Goal: Information Seeking & Learning: Learn about a topic

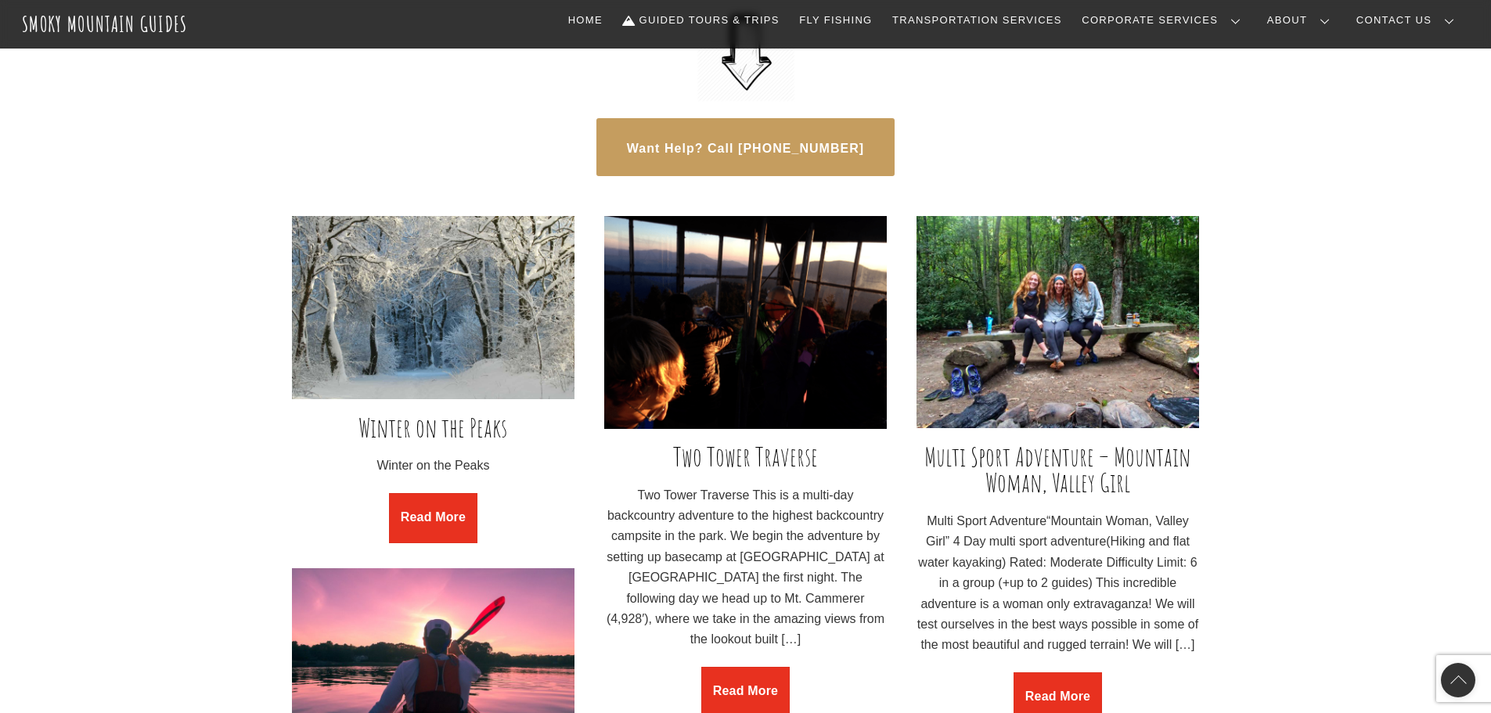
scroll to position [1096, 0]
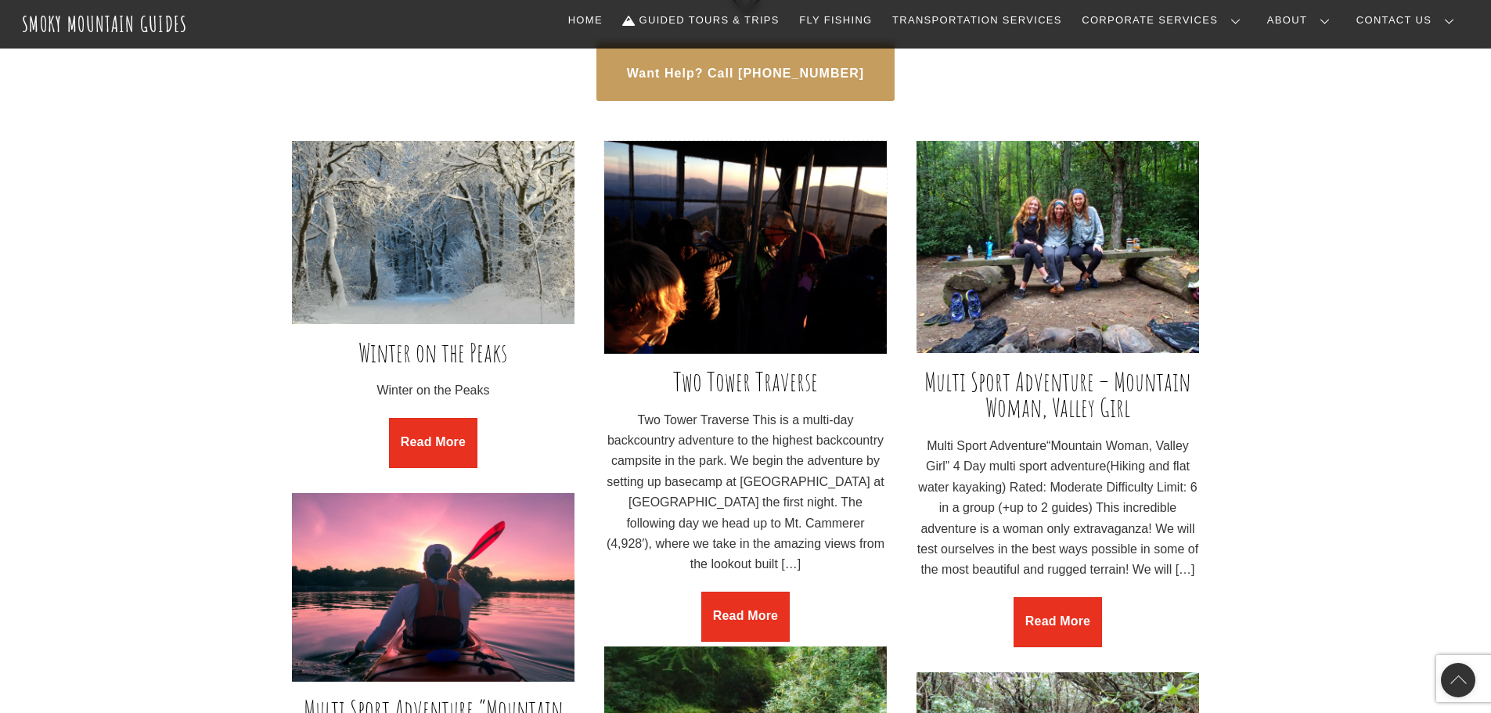
click at [788, 244] on img at bounding box center [745, 247] width 283 height 213
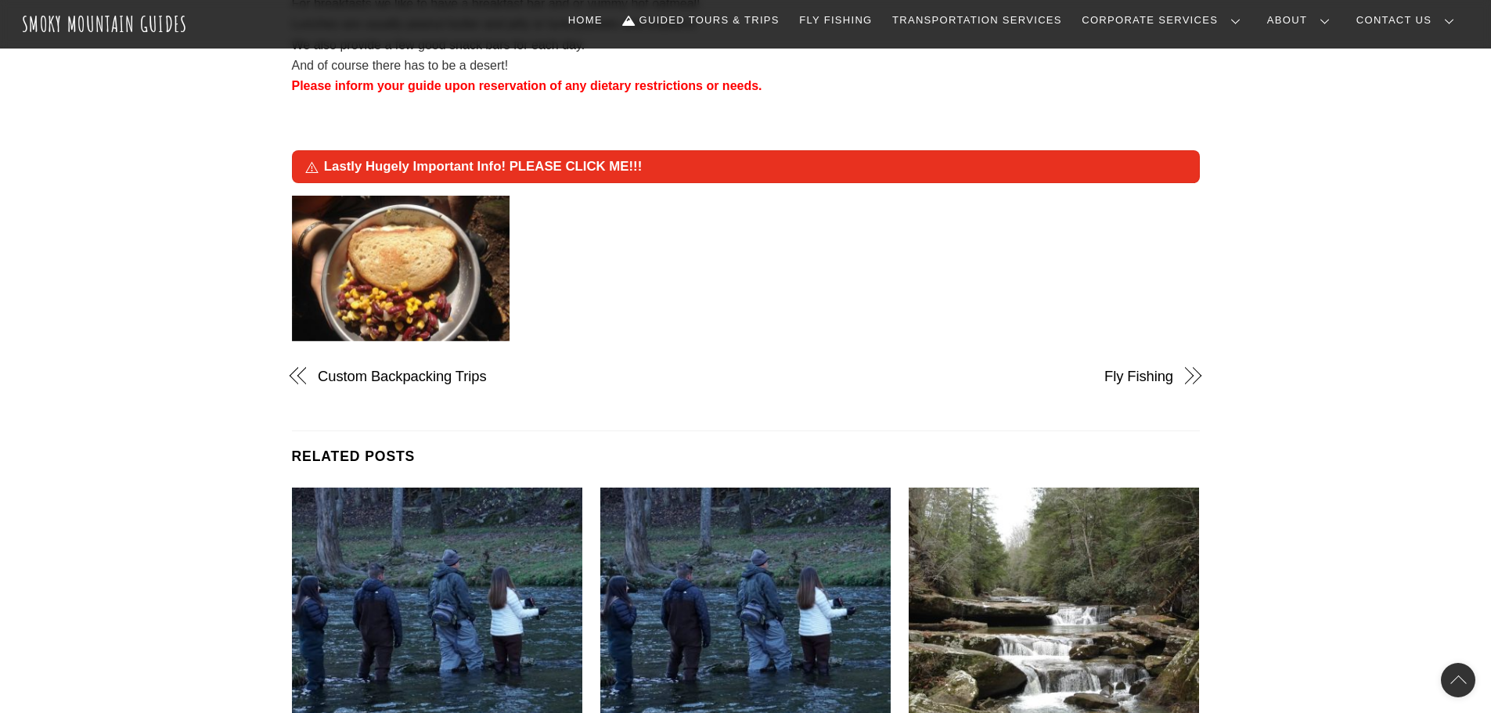
scroll to position [2348, 0]
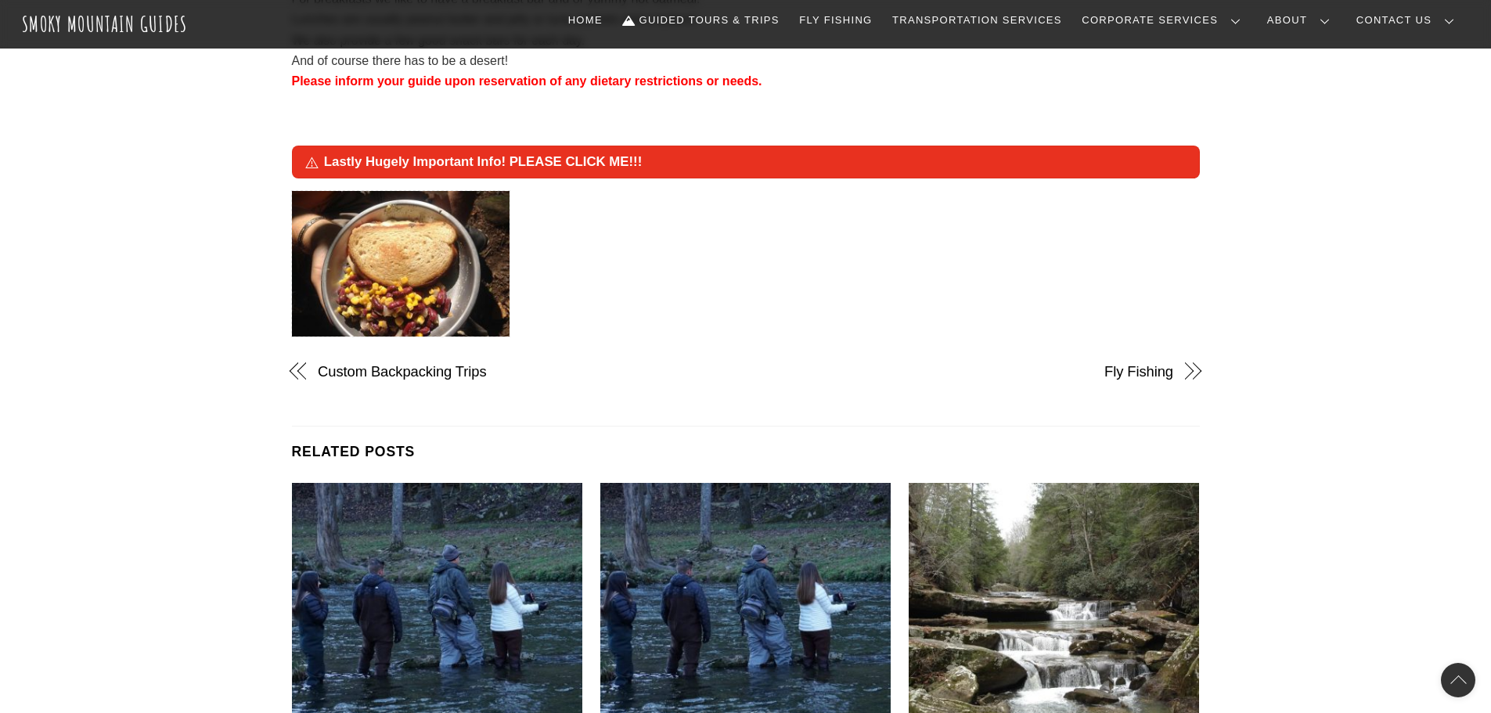
click at [445, 294] on img at bounding box center [401, 264] width 218 height 146
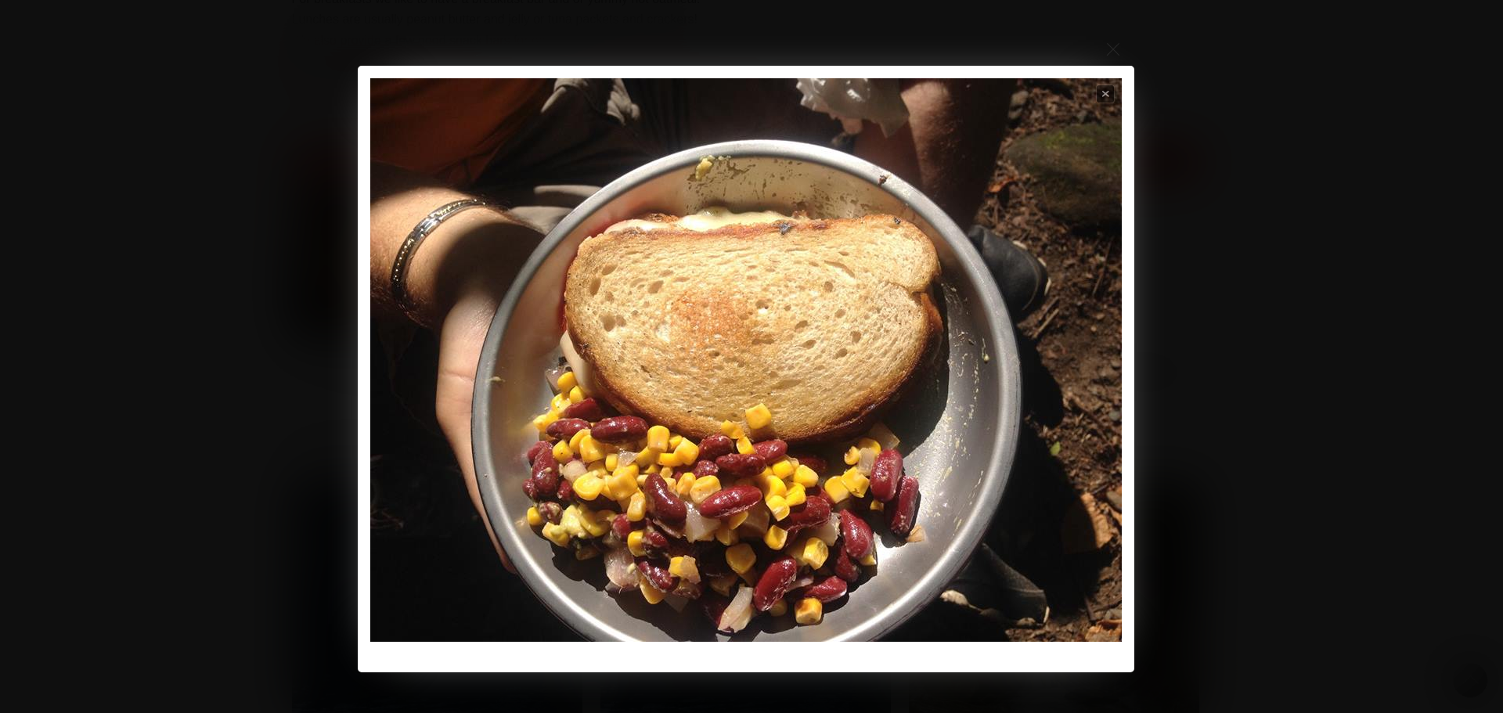
click at [250, 333] on div "Previous Next Close Start slideshow Loading Previous Next" at bounding box center [745, 369] width 1491 height 607
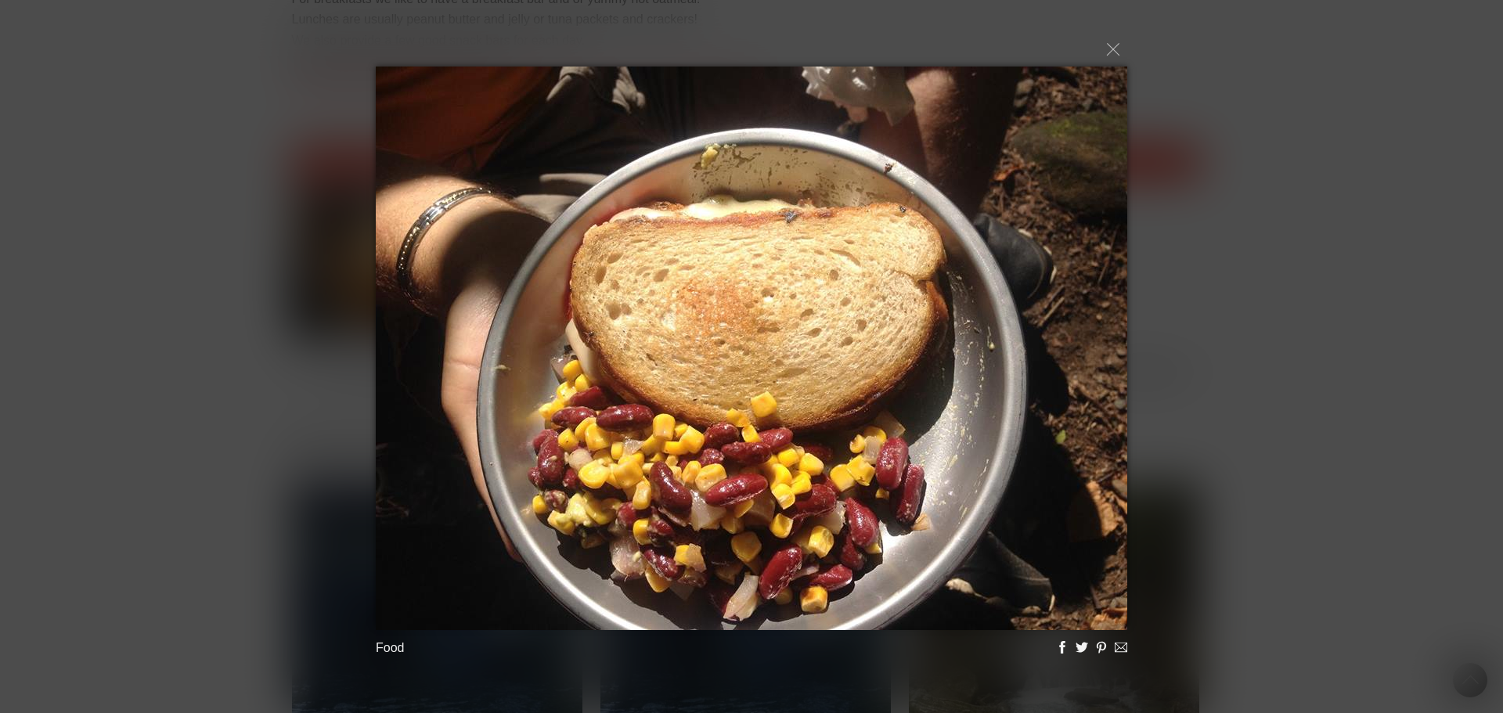
drag, startPoint x: 1281, startPoint y: 289, endPoint x: 1216, endPoint y: 108, distance: 192.1
click at [1282, 284] on div "Food Loading..." at bounding box center [751, 356] width 1503 height 713
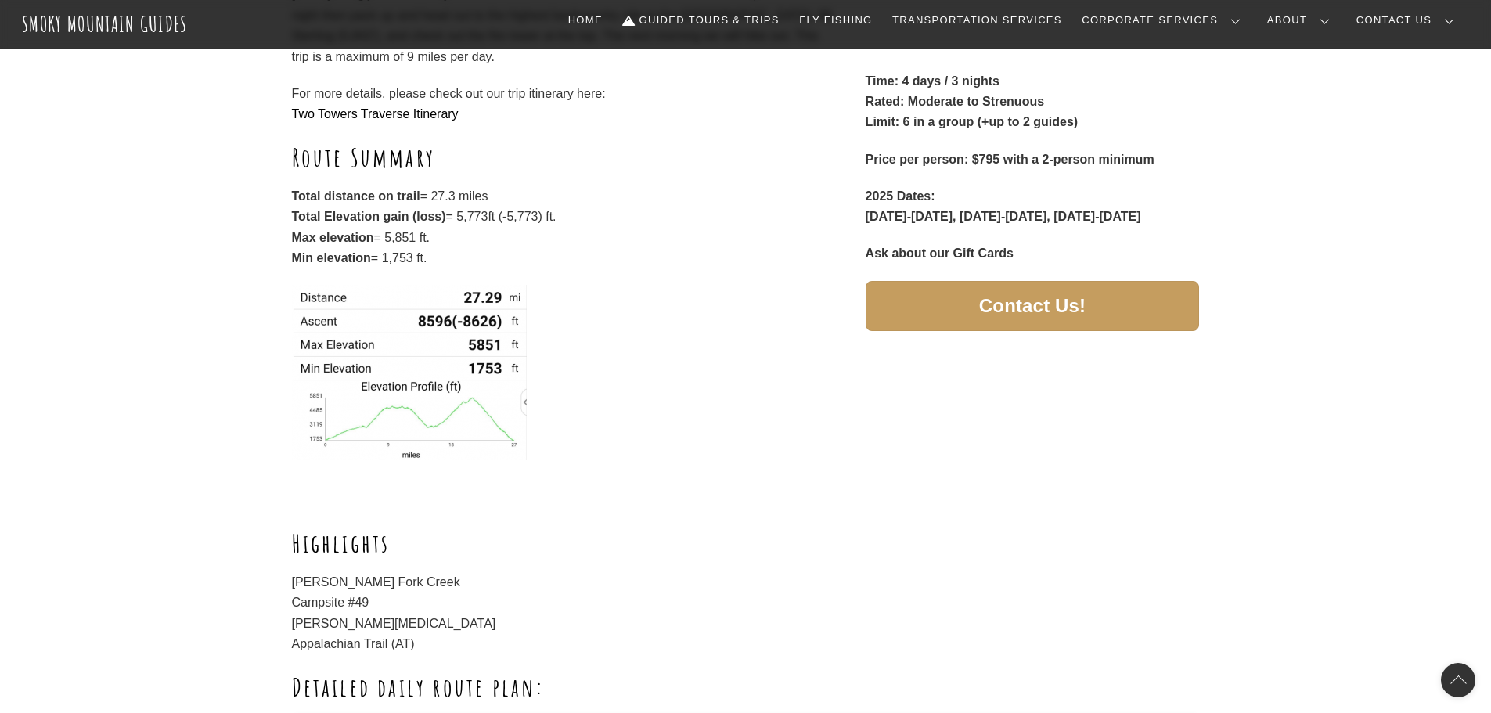
scroll to position [470, 0]
